Goal: Task Accomplishment & Management: Manage account settings

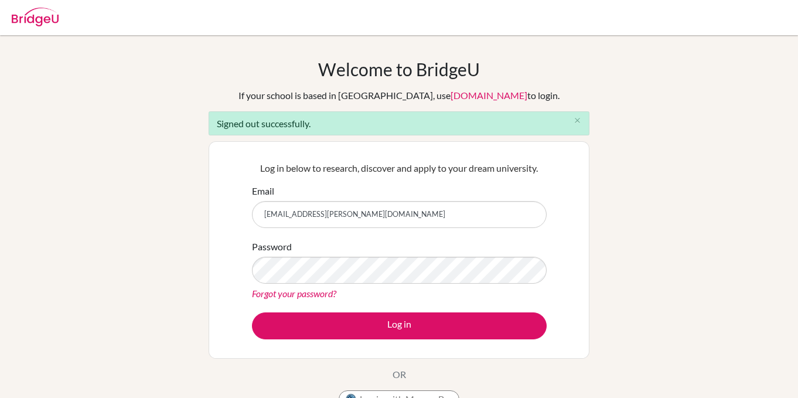
click at [167, 240] on div "Welcome to BridgeU If your school is based in China, use app.bridge-u.com.cn to…" at bounding box center [399, 265] width 798 height 413
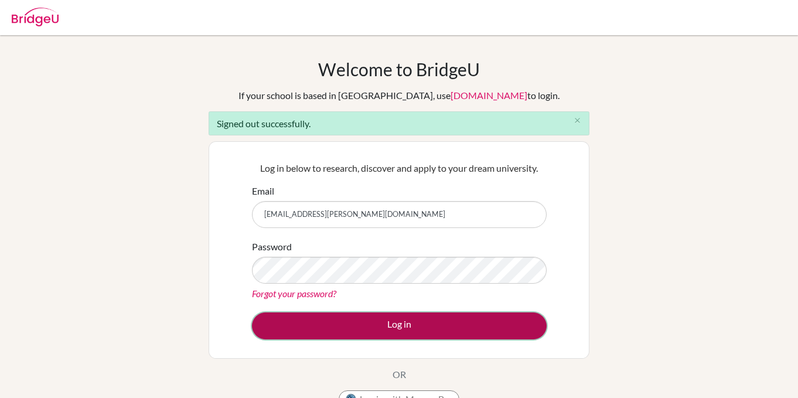
click at [304, 336] on button "Log in" at bounding box center [399, 325] width 295 height 27
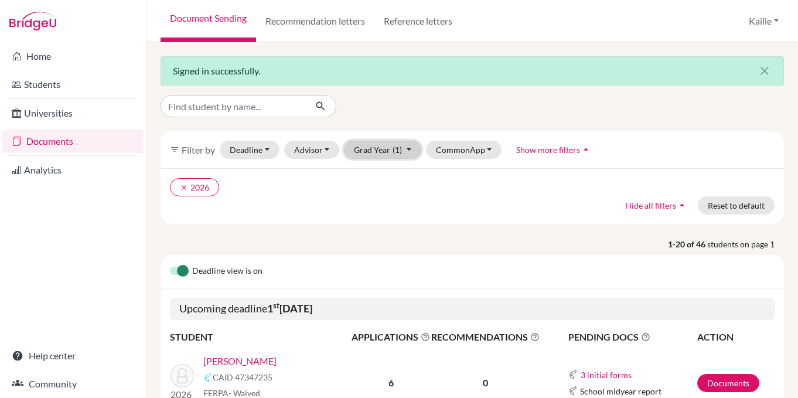
click at [379, 153] on button "Grad Year (1)" at bounding box center [382, 150] width 77 height 18
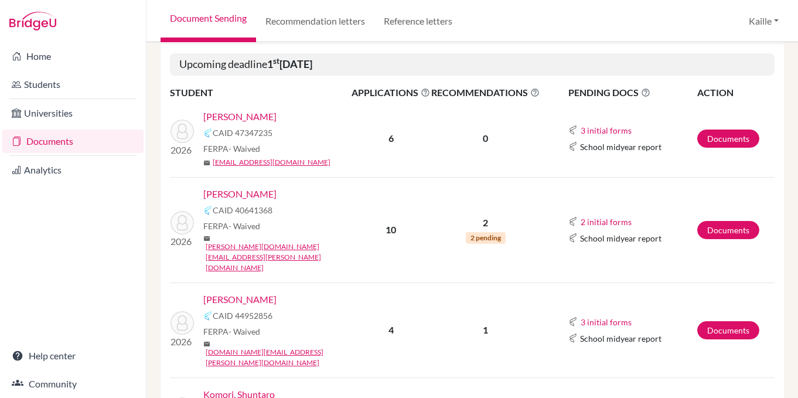
scroll to position [249, 0]
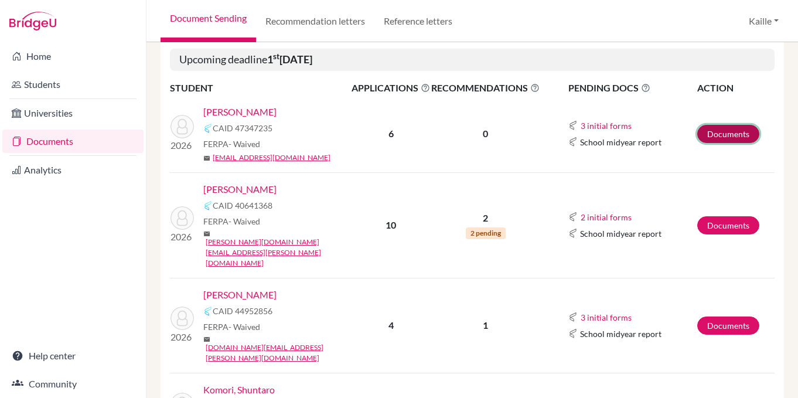
click at [742, 133] on link "Documents" at bounding box center [728, 134] width 62 height 18
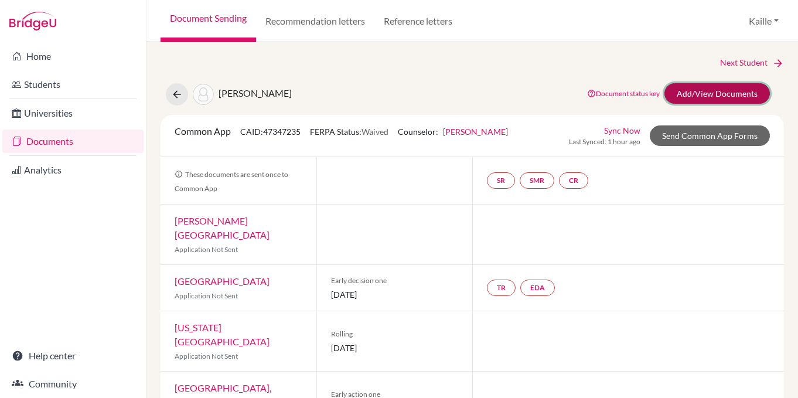
click at [728, 98] on link "Add/View Documents" at bounding box center [717, 93] width 105 height 21
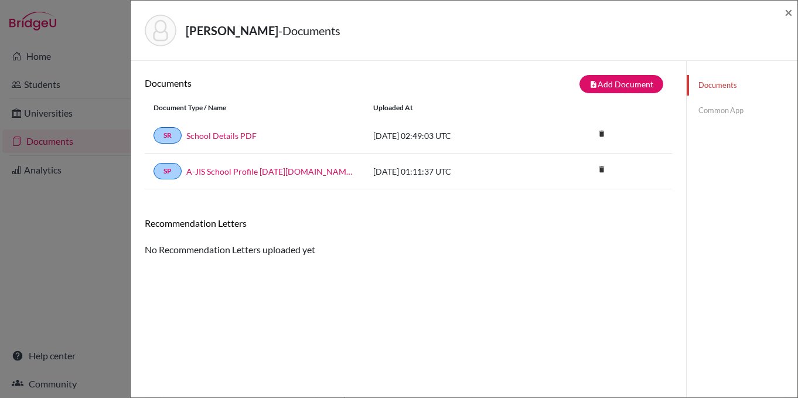
click at [738, 112] on link "Common App" at bounding box center [742, 110] width 111 height 21
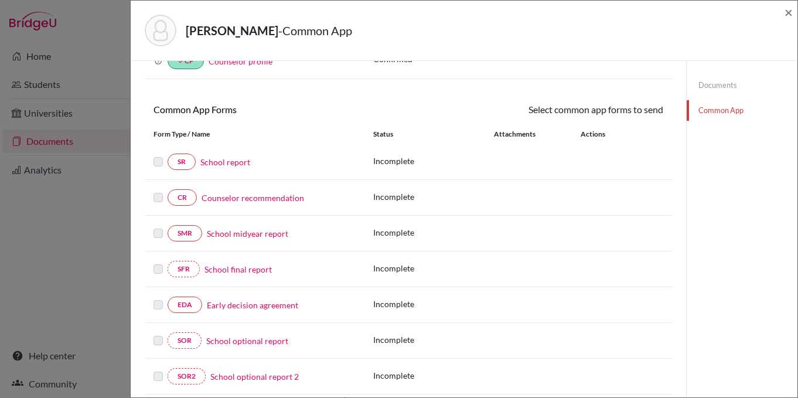
scroll to position [76, 0]
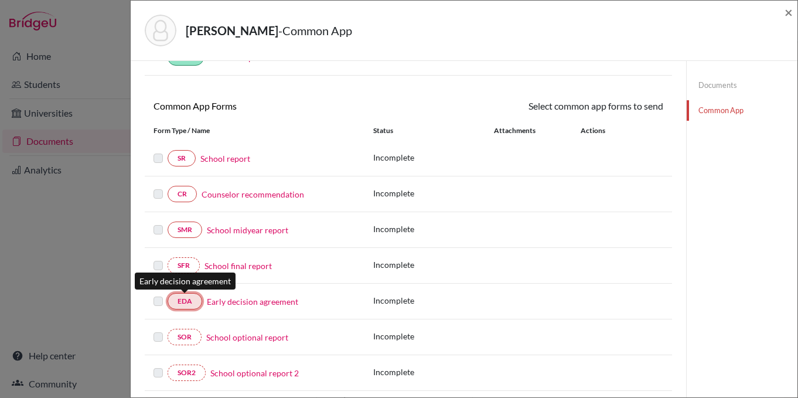
click at [182, 304] on link "EDA" at bounding box center [185, 301] width 35 height 16
click at [190, 298] on link "EDA" at bounding box center [185, 301] width 35 height 16
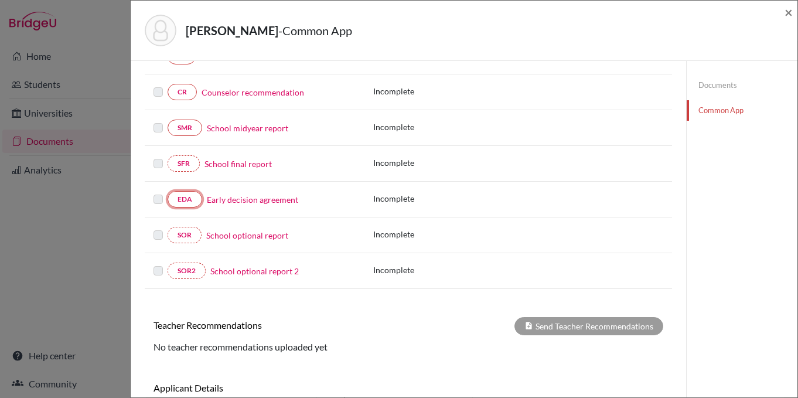
scroll to position [178, 0]
click at [193, 205] on link "EDA" at bounding box center [185, 198] width 35 height 16
click at [158, 192] on label at bounding box center [158, 192] width 9 height 0
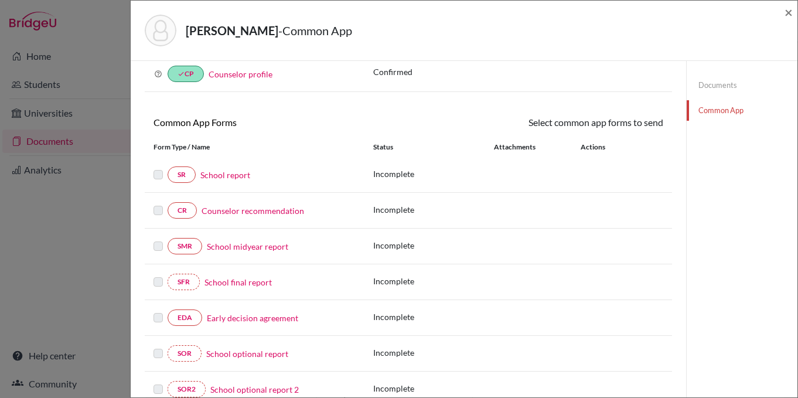
scroll to position [0, 0]
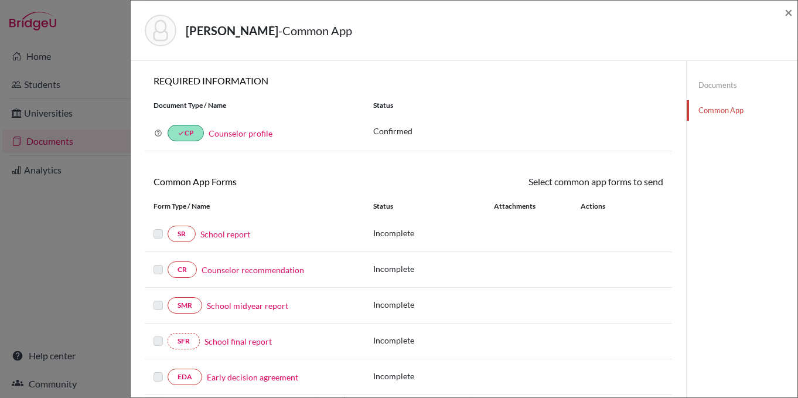
click at [728, 85] on link "Documents" at bounding box center [742, 85] width 111 height 21
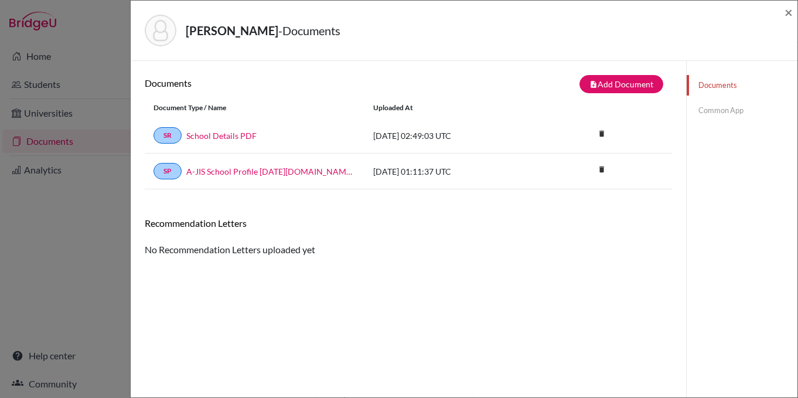
click at [723, 113] on link "Common App" at bounding box center [742, 110] width 111 height 21
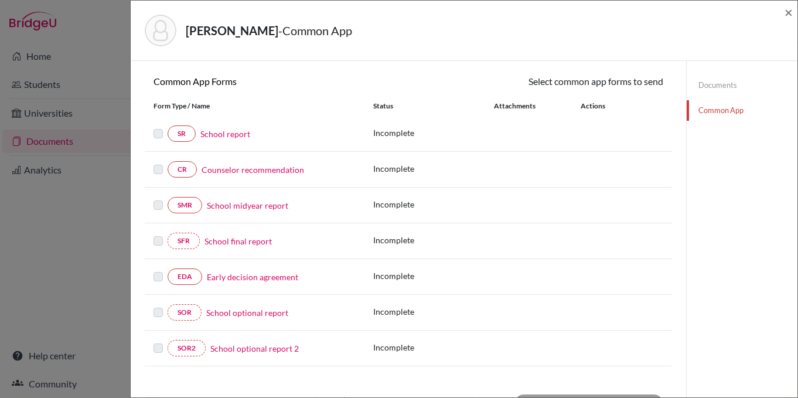
scroll to position [135, 0]
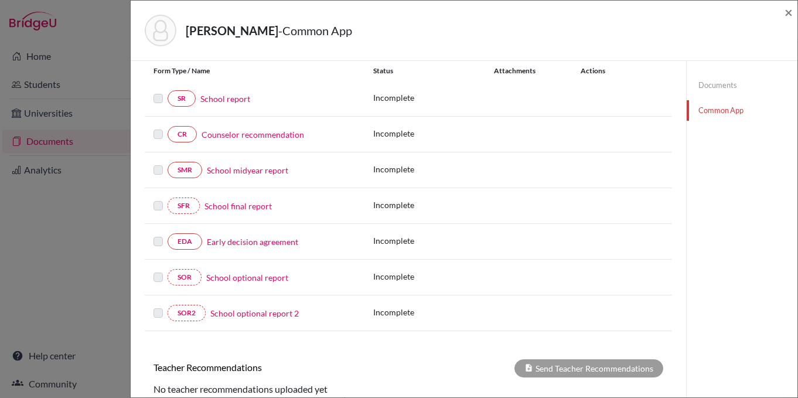
click at [159, 234] on label at bounding box center [158, 234] width 9 height 0
click at [159, 221] on div "SFR School final report Incomplete" at bounding box center [408, 206] width 527 height 36
click at [159, 188] on div "SFR School final report Incomplete" at bounding box center [408, 206] width 527 height 36
click at [159, 182] on div "SMR School midyear report Incomplete" at bounding box center [408, 170] width 527 height 36
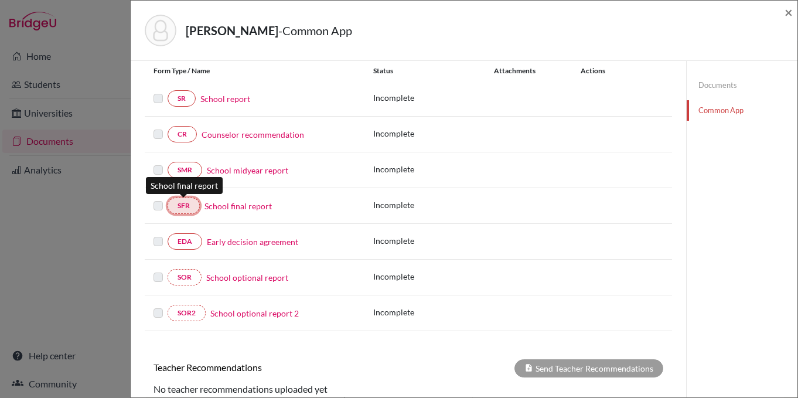
click at [178, 201] on link "SFR" at bounding box center [184, 205] width 32 height 16
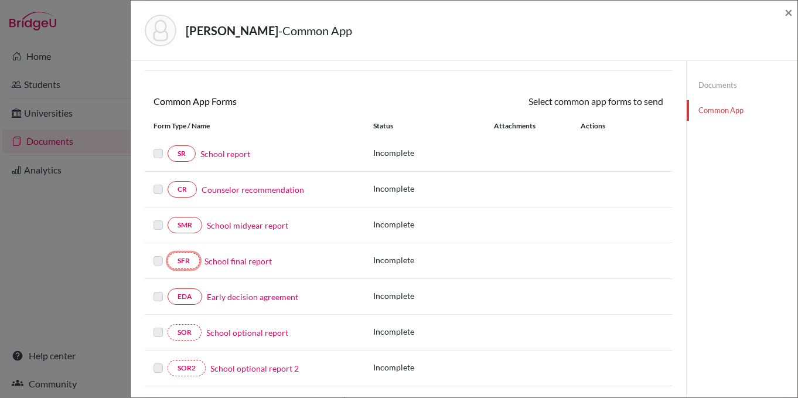
scroll to position [0, 0]
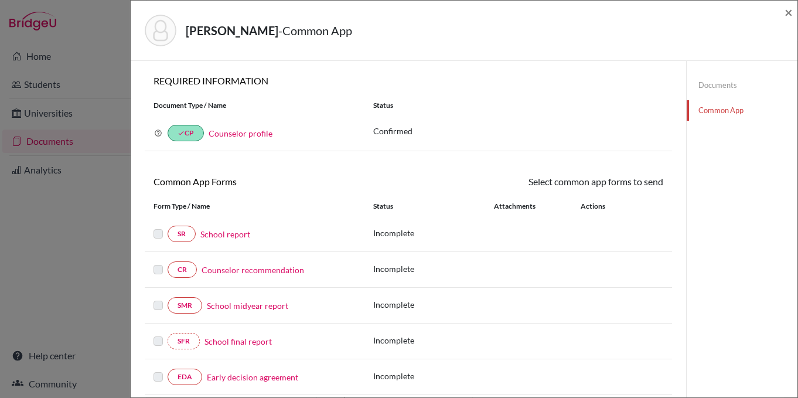
click at [559, 225] on div "SR School report Incomplete" at bounding box center [408, 234] width 527 height 36
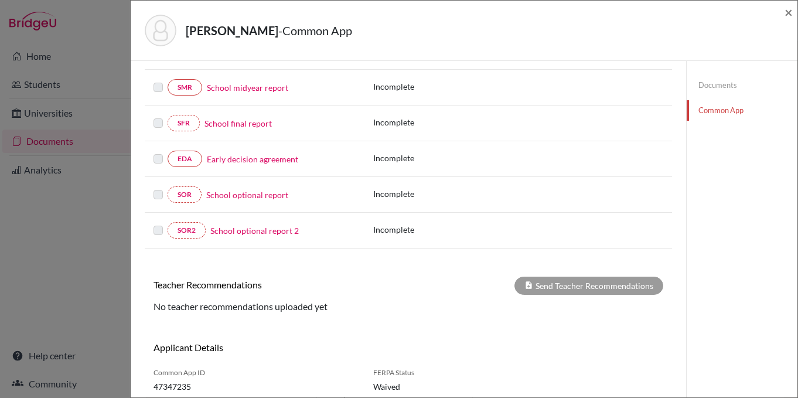
scroll to position [260, 0]
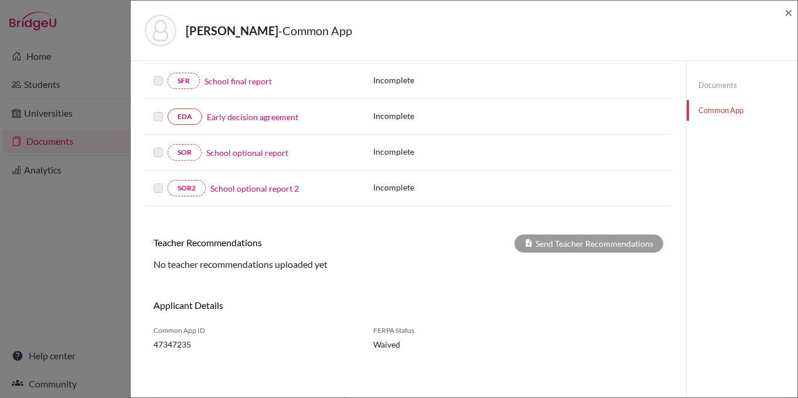
click at [734, 79] on link "Documents" at bounding box center [742, 85] width 111 height 21
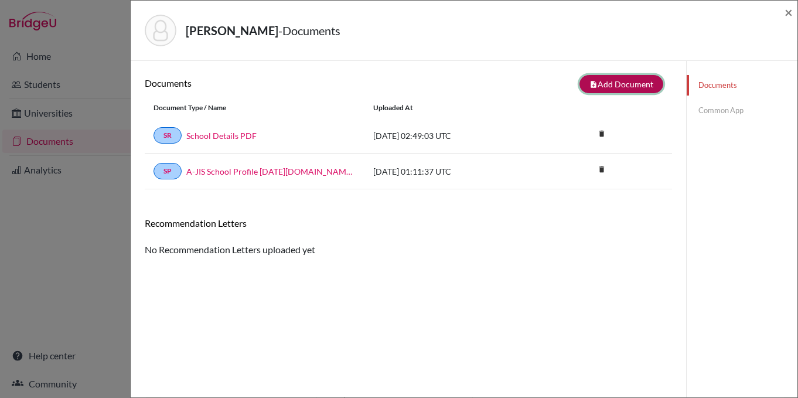
click at [635, 90] on button "note_add Add Document" at bounding box center [622, 84] width 84 height 18
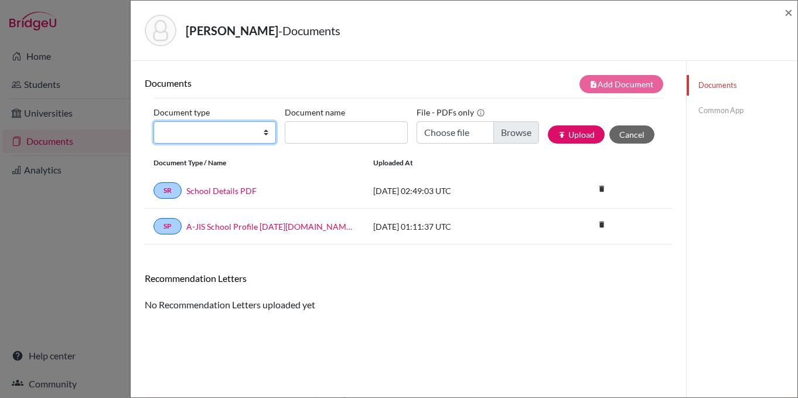
click at [257, 127] on select "Change explanation for Common App reports Counselor recommendation Internationa…" at bounding box center [215, 132] width 122 height 22
click at [646, 133] on button "Cancel" at bounding box center [631, 134] width 45 height 18
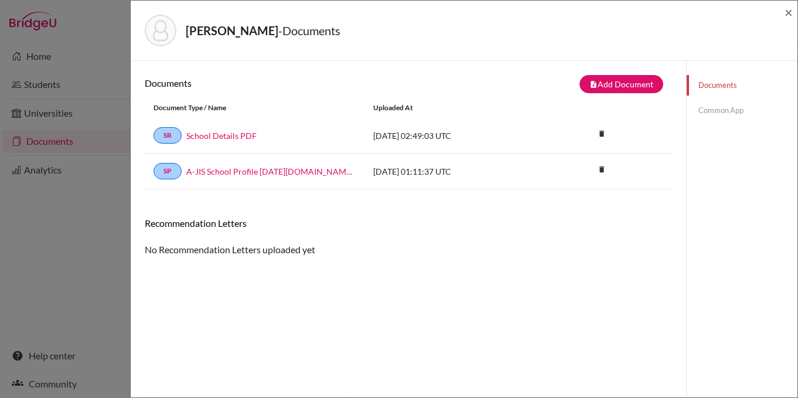
click at [717, 110] on link "Common App" at bounding box center [742, 110] width 111 height 21
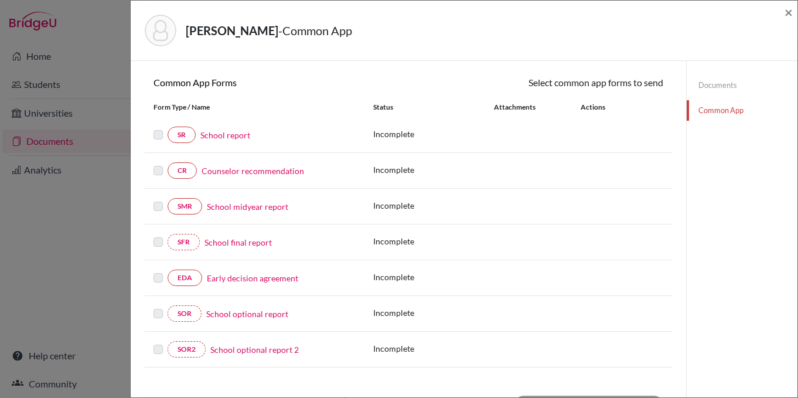
scroll to position [100, 0]
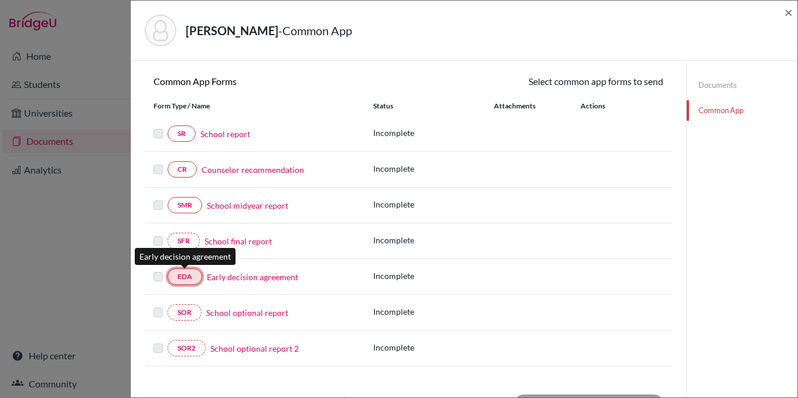
click at [190, 274] on link "EDA" at bounding box center [185, 276] width 35 height 16
click at [564, 233] on div "SFR School final report Incomplete" at bounding box center [408, 241] width 527 height 36
click at [792, 12] on span "×" at bounding box center [789, 12] width 8 height 17
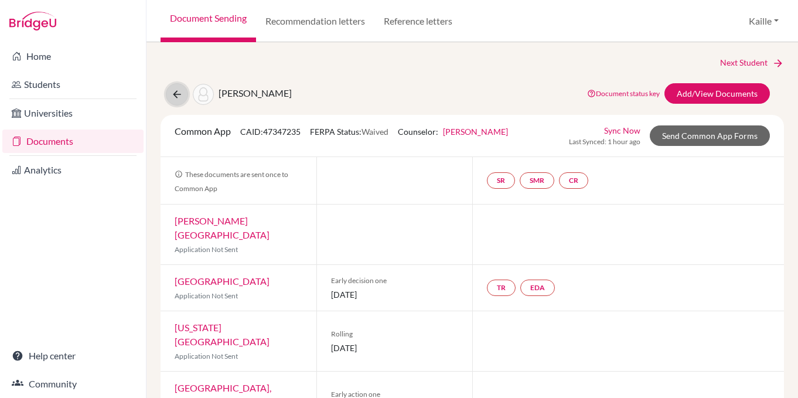
click at [170, 100] on button at bounding box center [177, 94] width 22 height 22
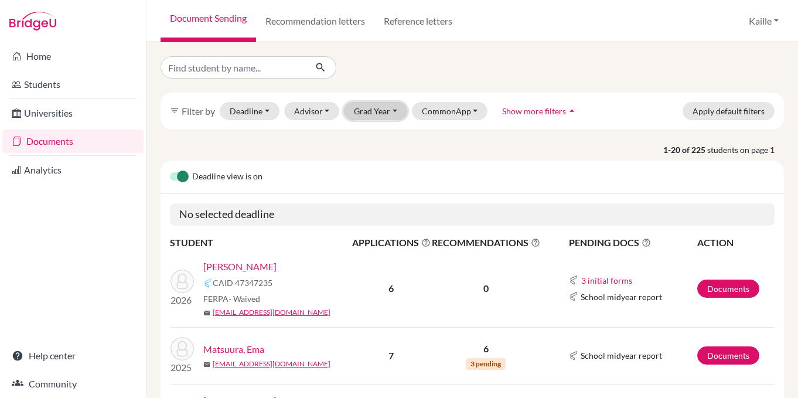
click at [387, 104] on button "Grad Year" at bounding box center [375, 111] width 63 height 18
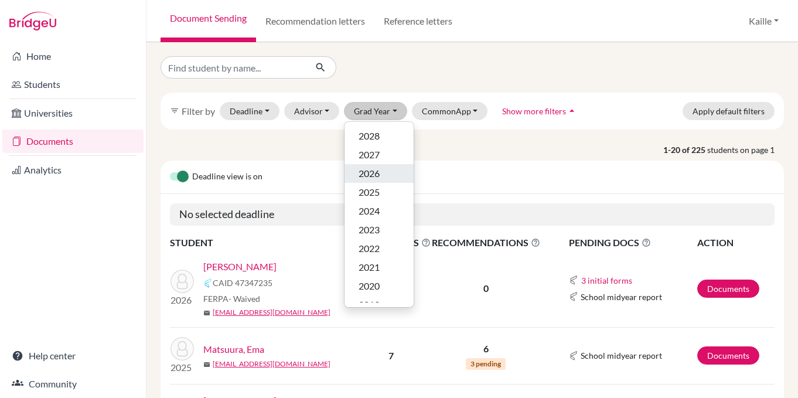
click at [384, 172] on div "2026" at bounding box center [379, 173] width 41 height 14
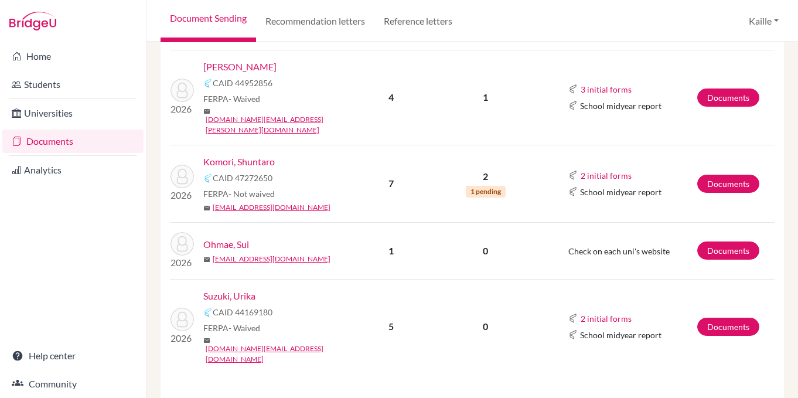
scroll to position [455, 0]
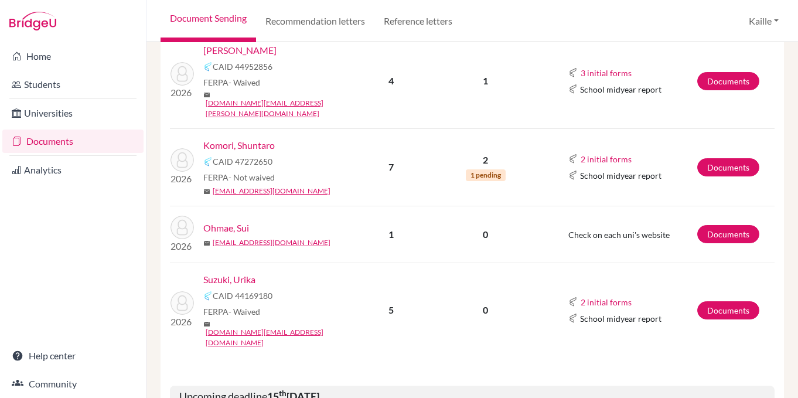
click at [230, 273] on link "Suzuki, Urika" at bounding box center [229, 280] width 52 height 14
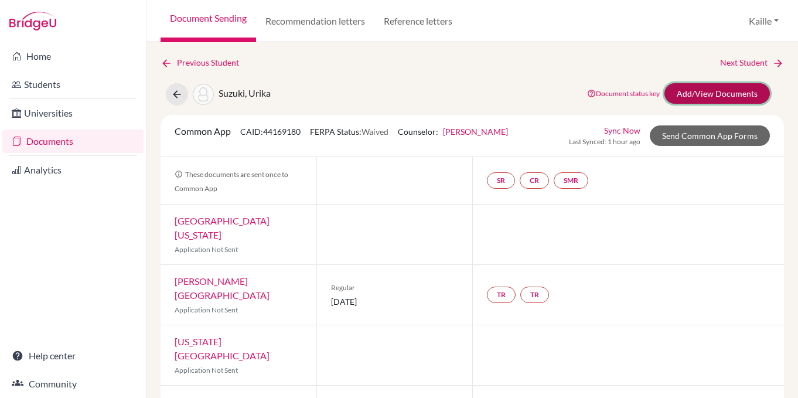
click at [723, 90] on link "Add/View Documents" at bounding box center [717, 93] width 105 height 21
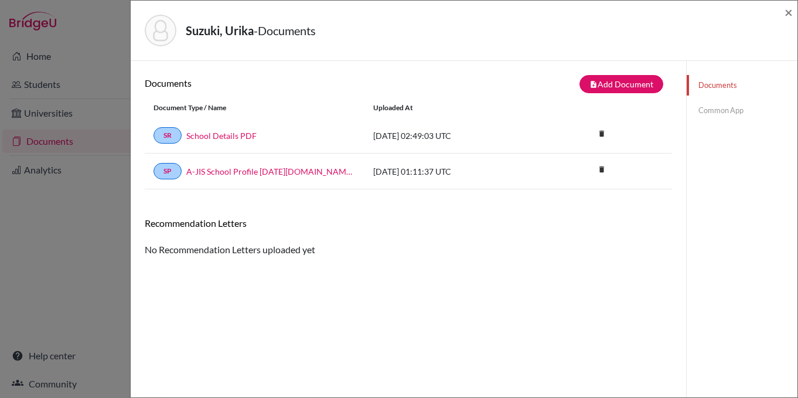
click at [729, 115] on link "Common App" at bounding box center [742, 110] width 111 height 21
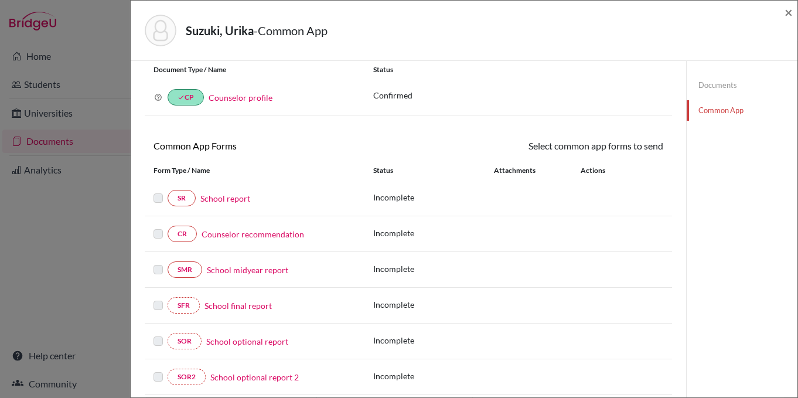
scroll to position [38, 0]
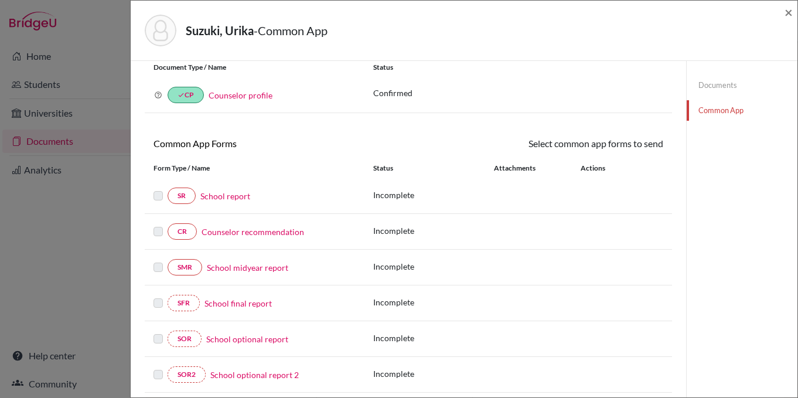
click at [731, 85] on link "Documents" at bounding box center [742, 85] width 111 height 21
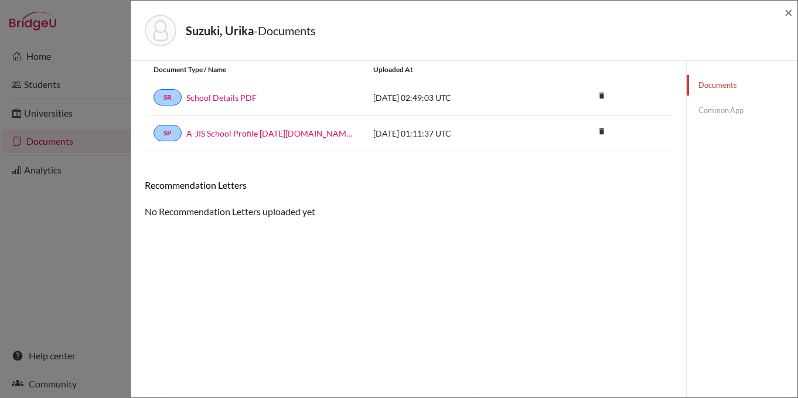
click at [796, 8] on div "Suzuki, Urika - Documents ×" at bounding box center [464, 31] width 667 height 60
click at [786, 13] on span "×" at bounding box center [789, 12] width 8 height 17
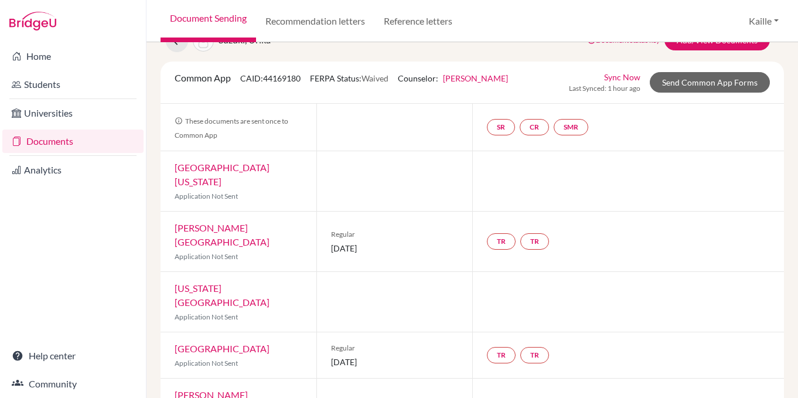
scroll to position [66, 0]
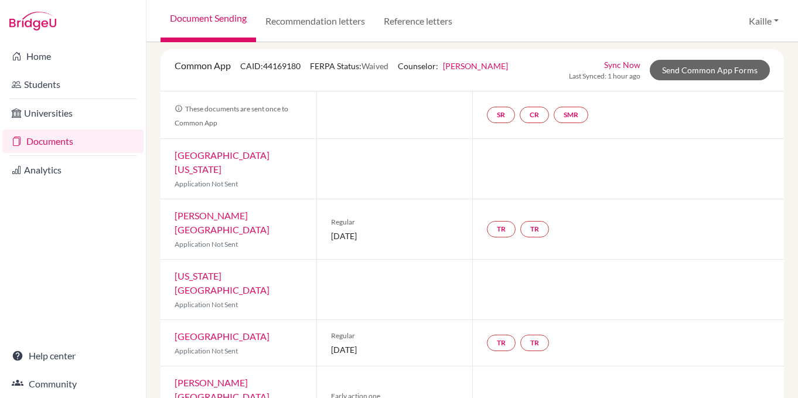
click at [233, 377] on link "Knox College (Illinois)" at bounding box center [222, 396] width 95 height 39
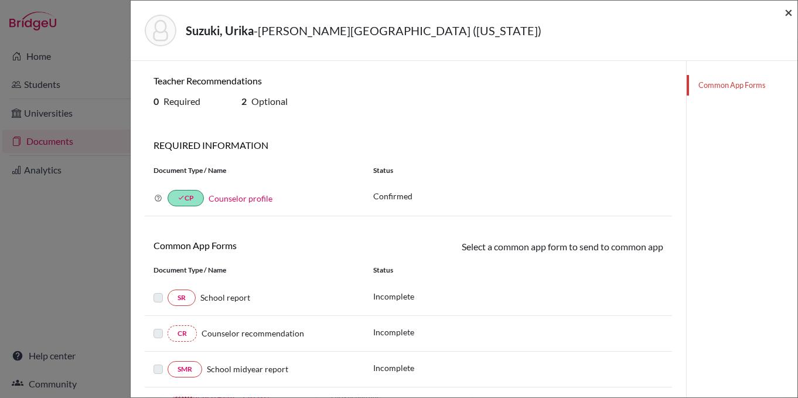
click at [788, 12] on span "×" at bounding box center [789, 12] width 8 height 17
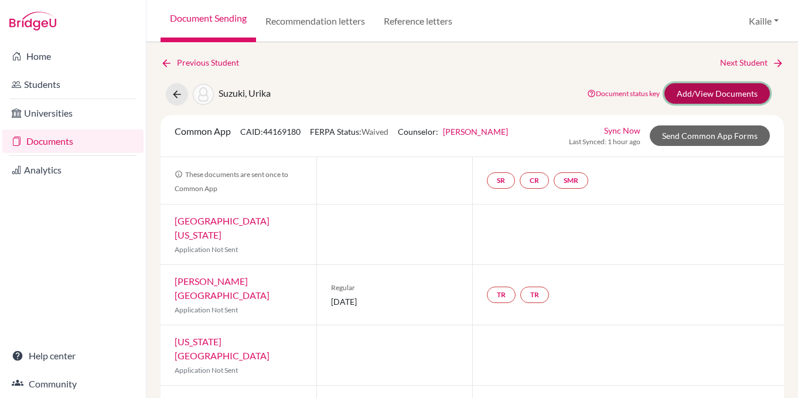
click at [727, 93] on link "Add/View Documents" at bounding box center [717, 93] width 105 height 21
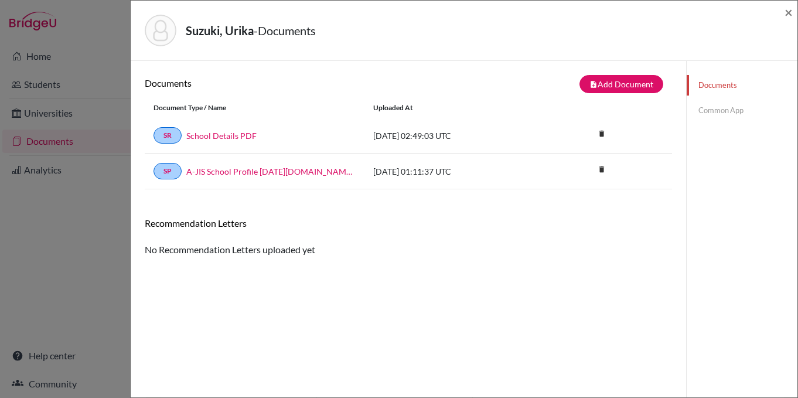
click at [724, 115] on link "Common App" at bounding box center [742, 110] width 111 height 21
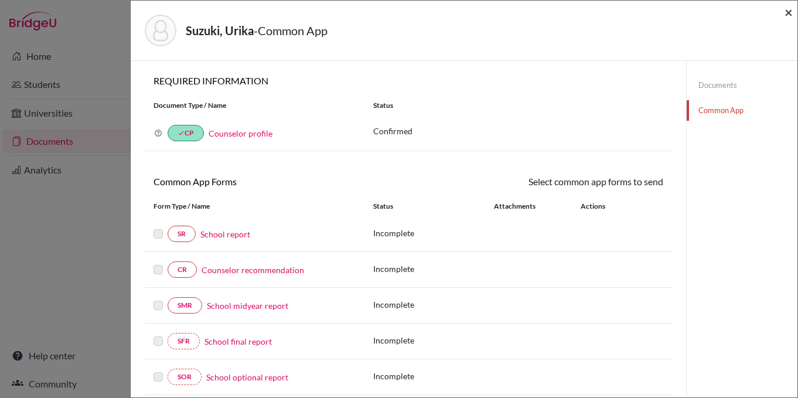
click at [790, 11] on span "×" at bounding box center [789, 12] width 8 height 17
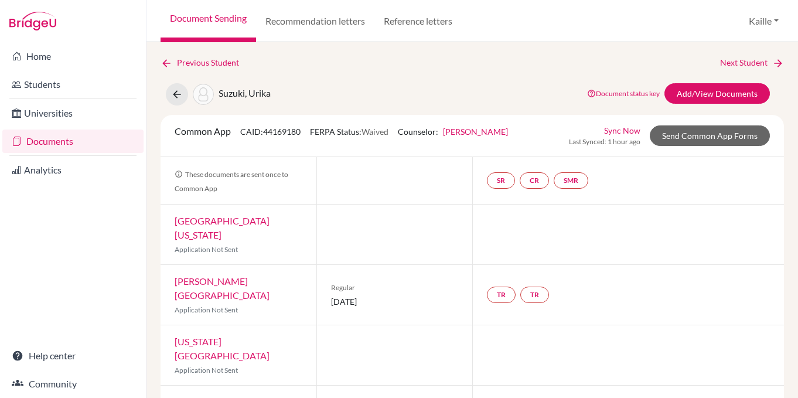
click at [229, 19] on link "Document Sending" at bounding box center [209, 21] width 96 height 42
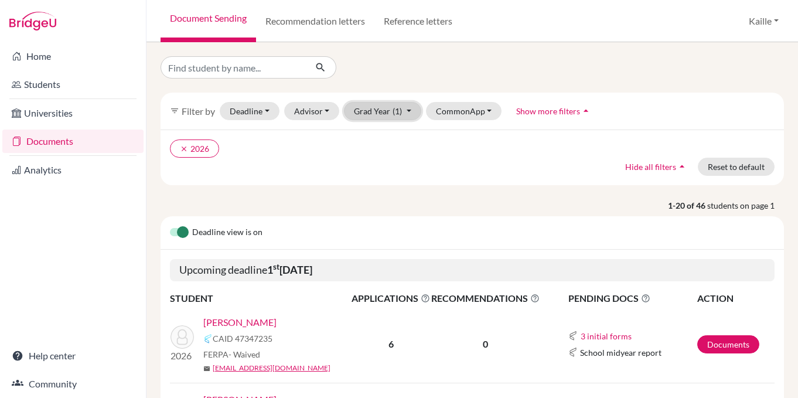
click at [401, 111] on button "Grad Year (1)" at bounding box center [382, 111] width 77 height 18
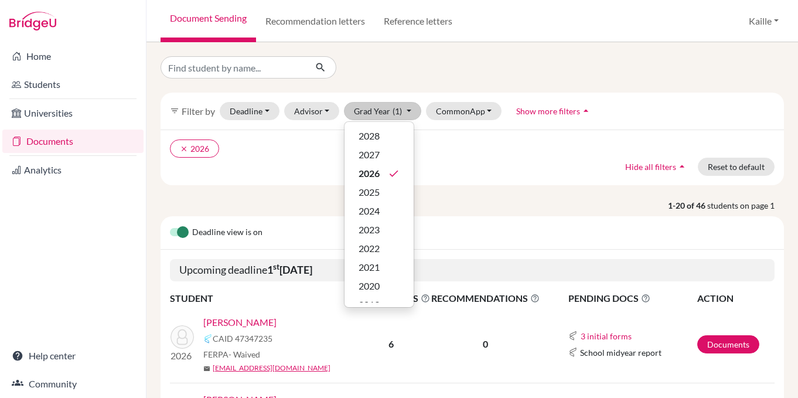
click at [498, 228] on div "Deadline view is on" at bounding box center [473, 232] width 624 height 33
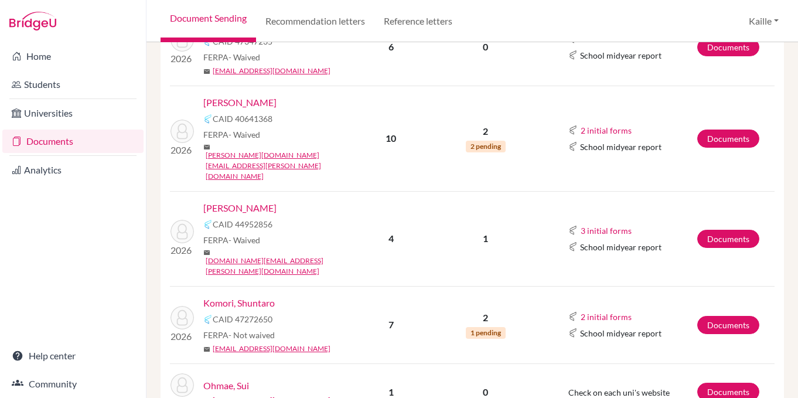
scroll to position [321, 0]
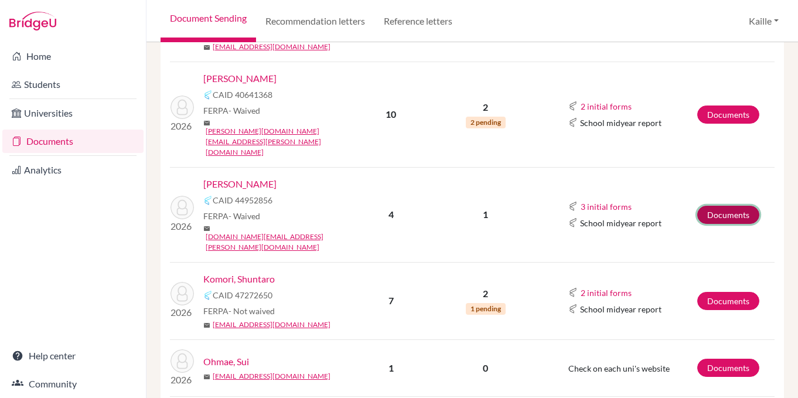
click at [720, 206] on link "Documents" at bounding box center [728, 215] width 62 height 18
